Goal: Task Accomplishment & Management: Use online tool/utility

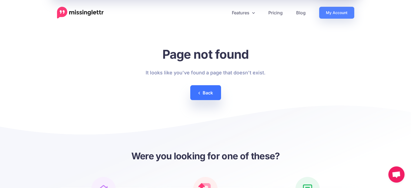
click at [211, 95] on link "Back" at bounding box center [205, 92] width 31 height 15
click at [216, 86] on link "Back" at bounding box center [205, 92] width 31 height 15
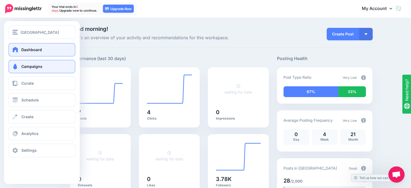
click at [24, 64] on link "Campaigns" at bounding box center [41, 67] width 67 height 14
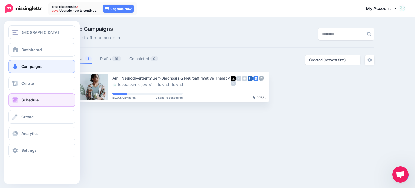
click at [42, 99] on link "Schedule" at bounding box center [41, 100] width 67 height 14
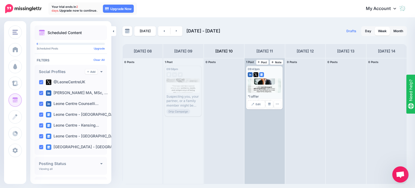
click at [266, 96] on div "“I offer neurodivergent-affirming therapy that honours who you are, beneath the…" at bounding box center [264, 100] width 33 height 13
click at [256, 105] on span "Edit" at bounding box center [258, 104] width 5 height 3
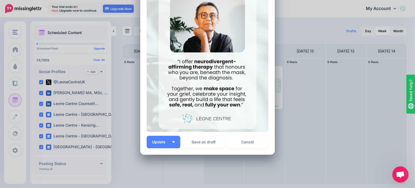
scroll to position [187, 0]
